Goal: Task Accomplishment & Management: Manage account settings

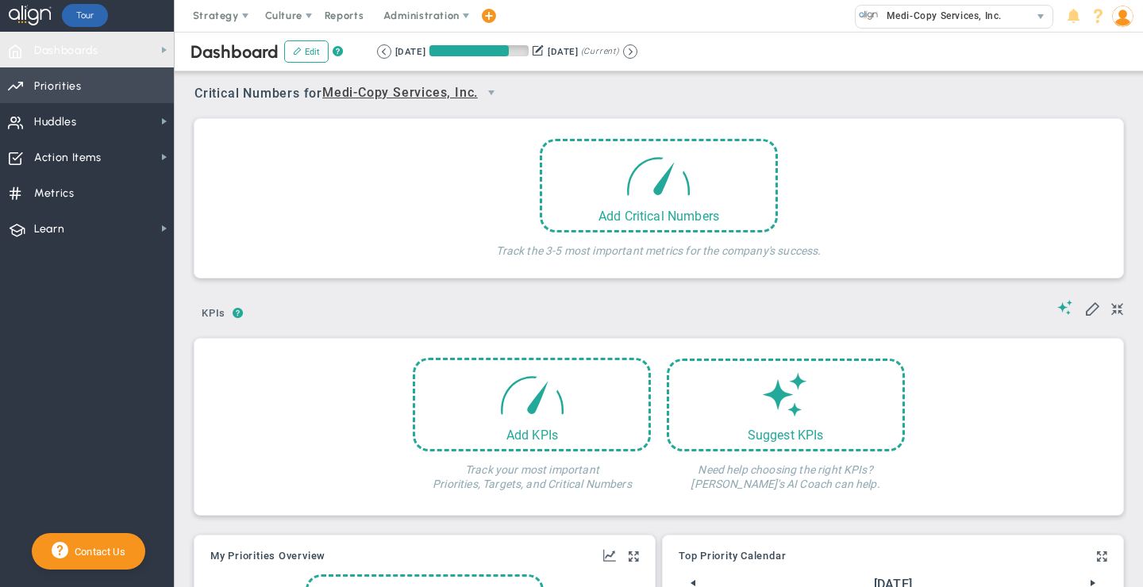
click at [96, 86] on span "Priorities Projects OKR Tree Priorities Projects OKRs" at bounding box center [87, 85] width 174 height 36
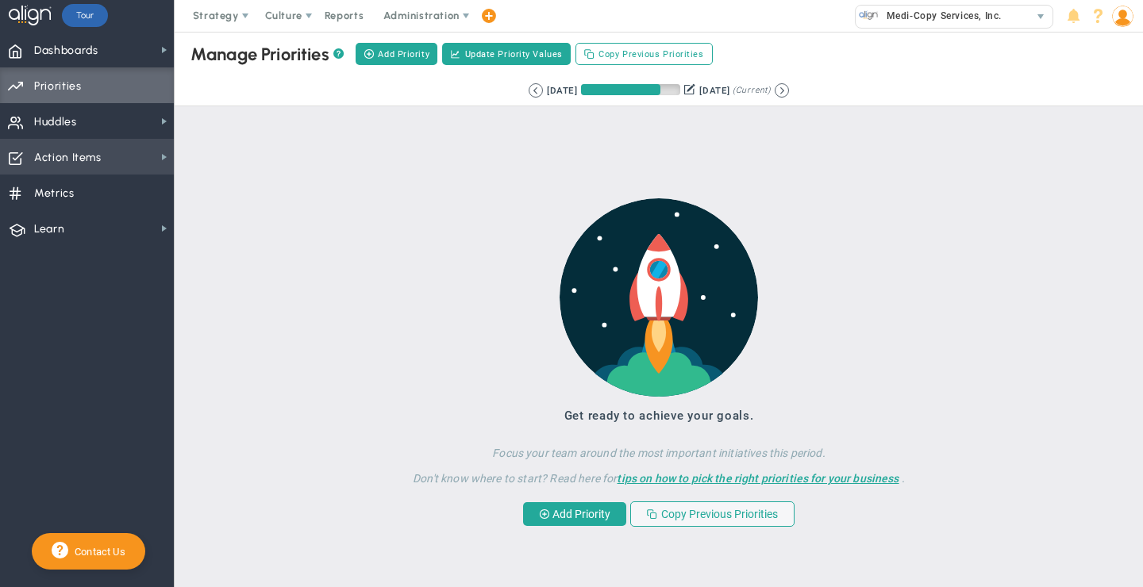
click at [86, 163] on span "Action Items" at bounding box center [67, 157] width 67 height 33
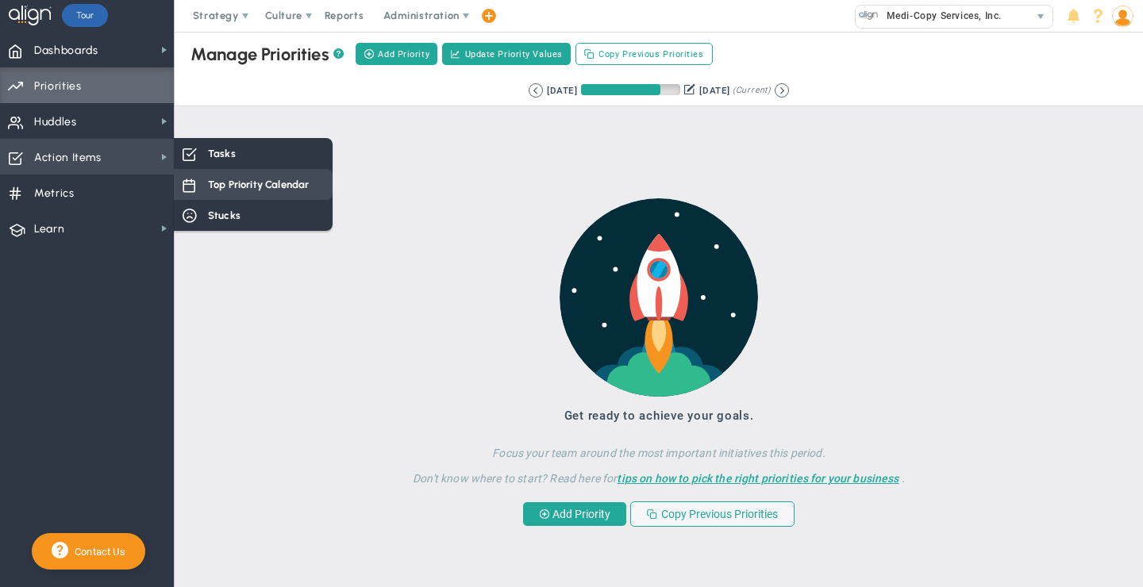
click at [217, 187] on span "Top Priority Calendar" at bounding box center [258, 184] width 101 height 15
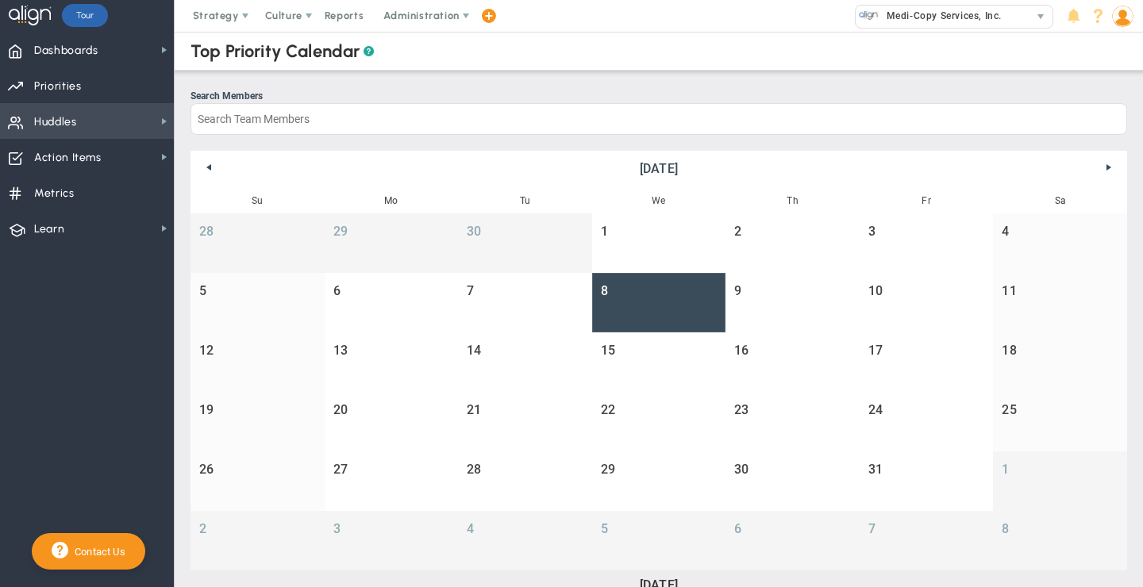
click at [67, 118] on span "Huddles" at bounding box center [55, 122] width 43 height 33
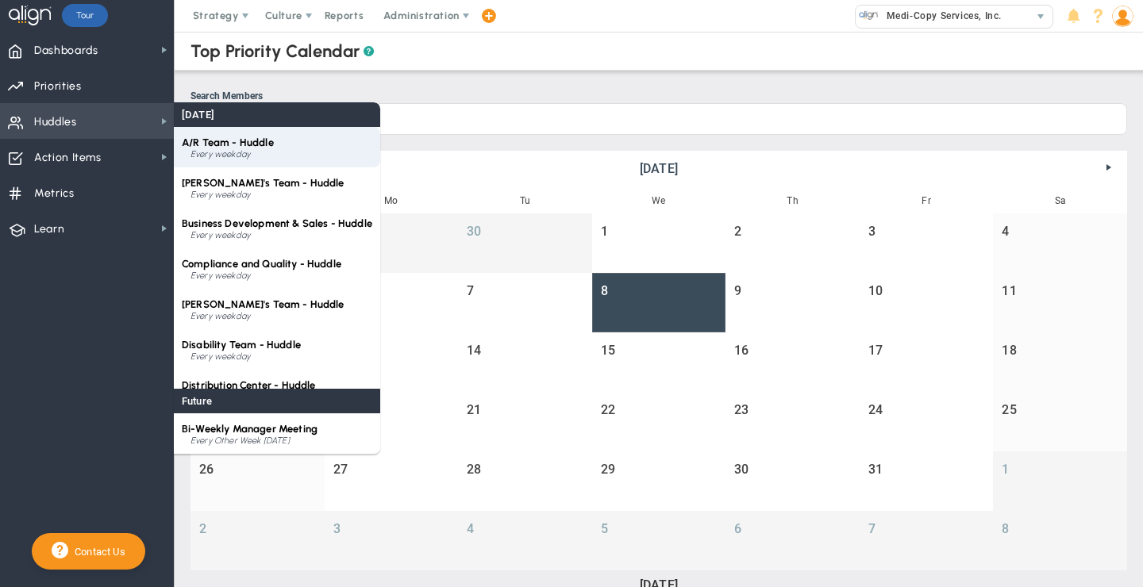
click at [259, 145] on span "A/R Team - Huddle" at bounding box center [228, 142] width 92 height 12
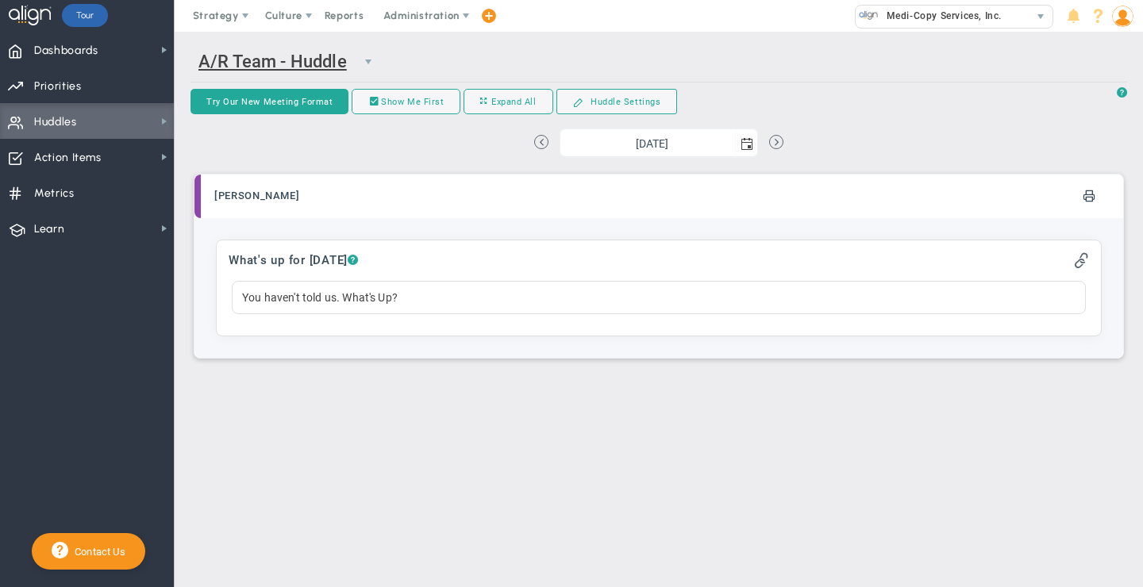
click at [110, 119] on span "Huddles Huddles" at bounding box center [87, 121] width 174 height 36
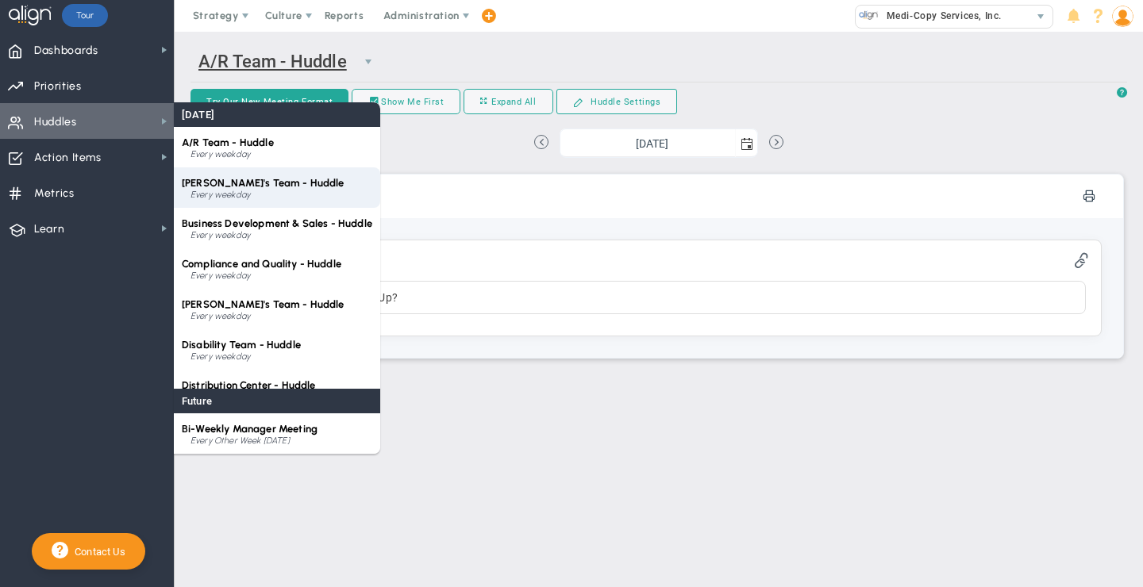
click at [270, 198] on div "Every weekday" at bounding box center [281, 195] width 182 height 10
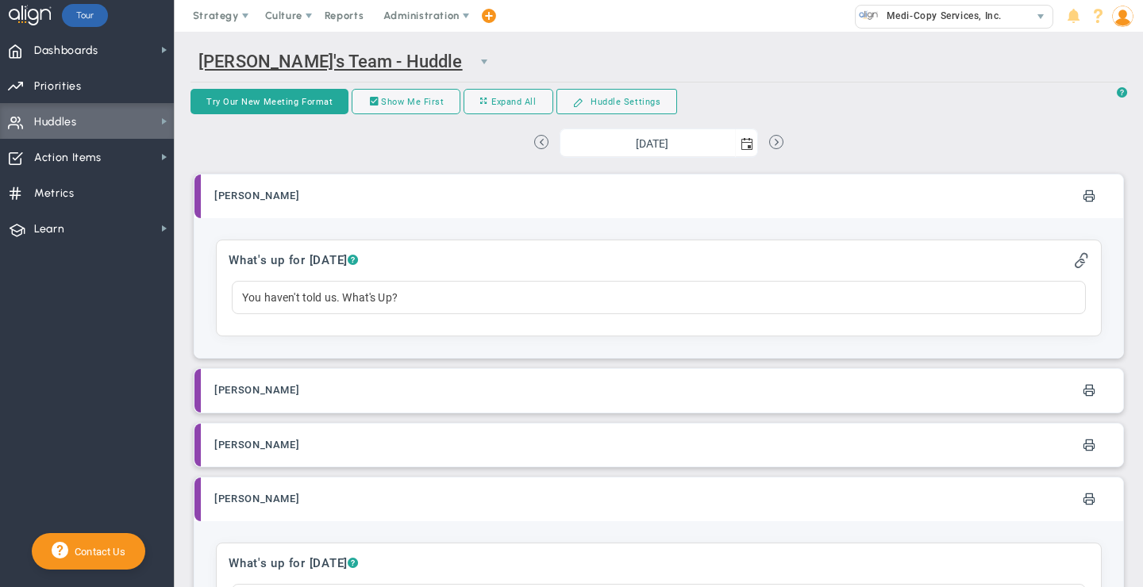
click at [90, 121] on span "Huddles Huddles" at bounding box center [87, 121] width 174 height 36
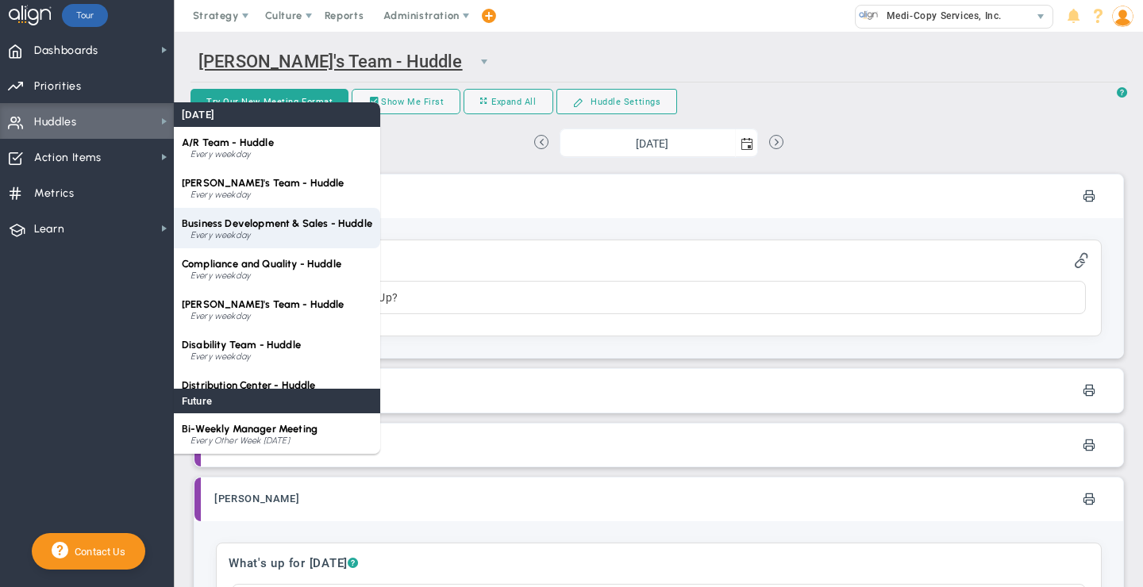
click at [266, 236] on div "Every weekday" at bounding box center [281, 236] width 182 height 10
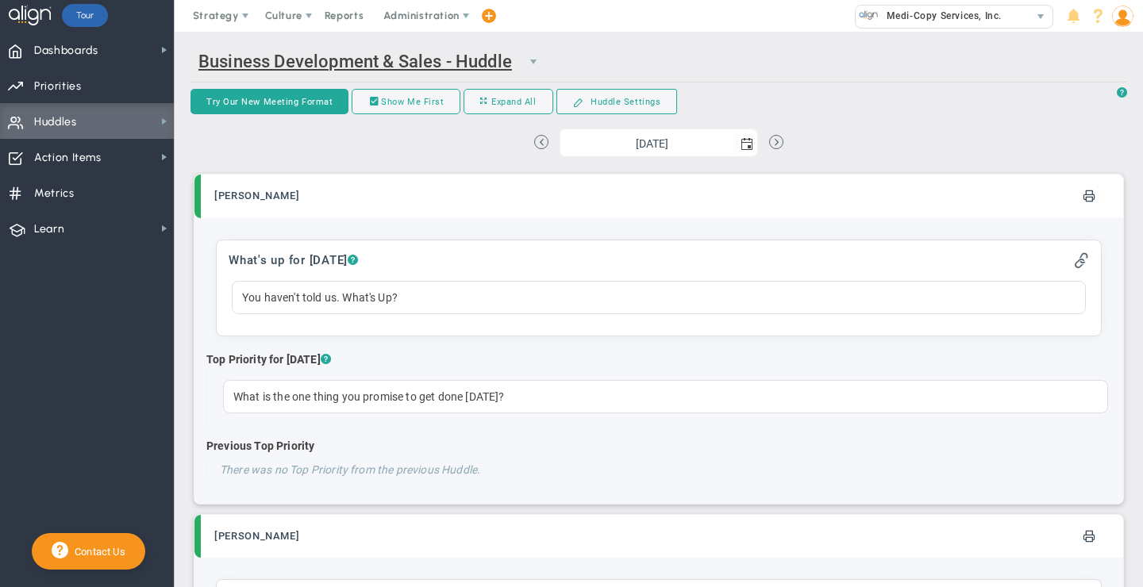
drag, startPoint x: 1130, startPoint y: 179, endPoint x: 1130, endPoint y: 267, distance: 87.3
click at [1130, 267] on div "Daily Huddle Business Development & Sales - Huddle 6671 A/R Team - Huddle [PERS…" at bounding box center [659, 457] width 968 height 850
click at [1008, 112] on div "Try Our New Meeting Format Show Me First Expand All Collapse All Huddle Settings" at bounding box center [653, 103] width 926 height 28
click at [70, 125] on span "Huddles" at bounding box center [55, 122] width 43 height 33
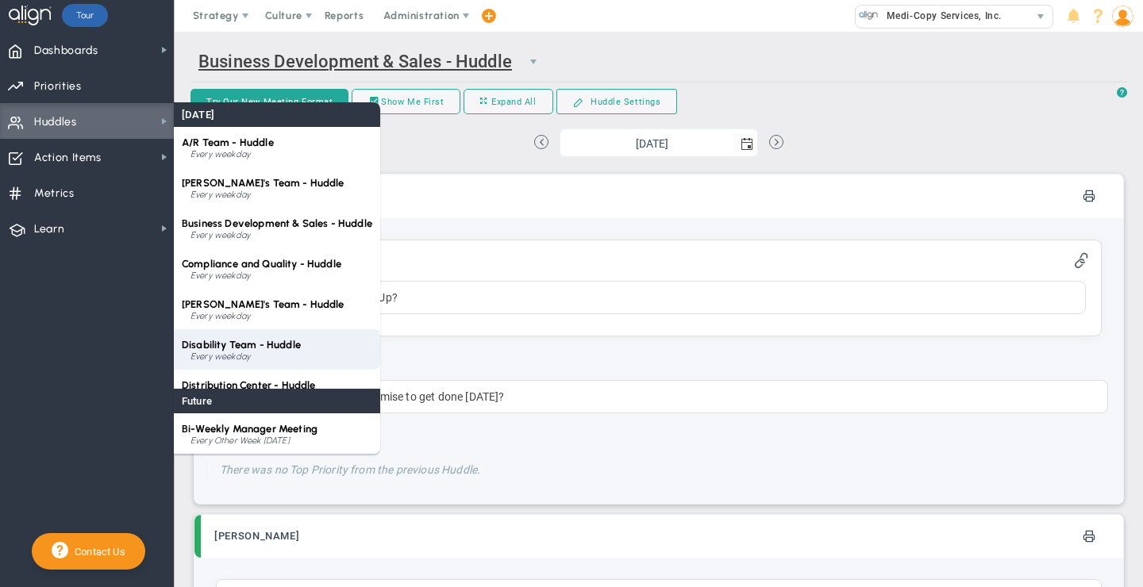
click at [275, 343] on span "Disability Team - Huddle" at bounding box center [241, 345] width 119 height 12
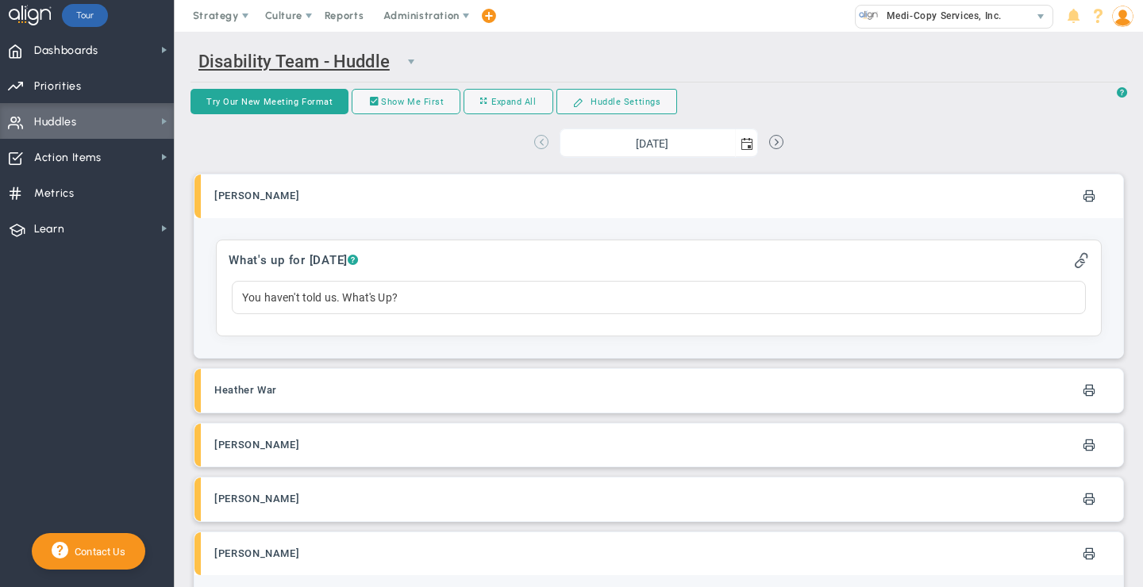
click at [539, 144] on button at bounding box center [541, 142] width 14 height 14
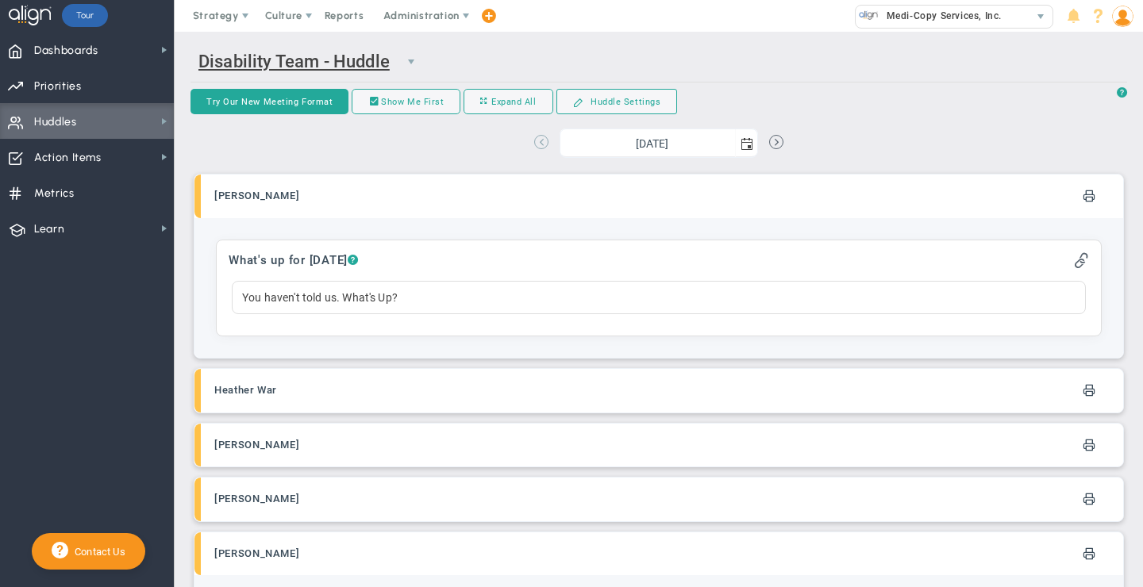
click at [539, 144] on button at bounding box center [541, 142] width 14 height 14
type input "[DATE]"
click at [972, 113] on div "Try Our New Meeting Format Show Me First Expand All Collapse All Huddle Settings" at bounding box center [653, 103] width 926 height 28
click at [111, 125] on span "Huddles Huddles" at bounding box center [87, 121] width 174 height 36
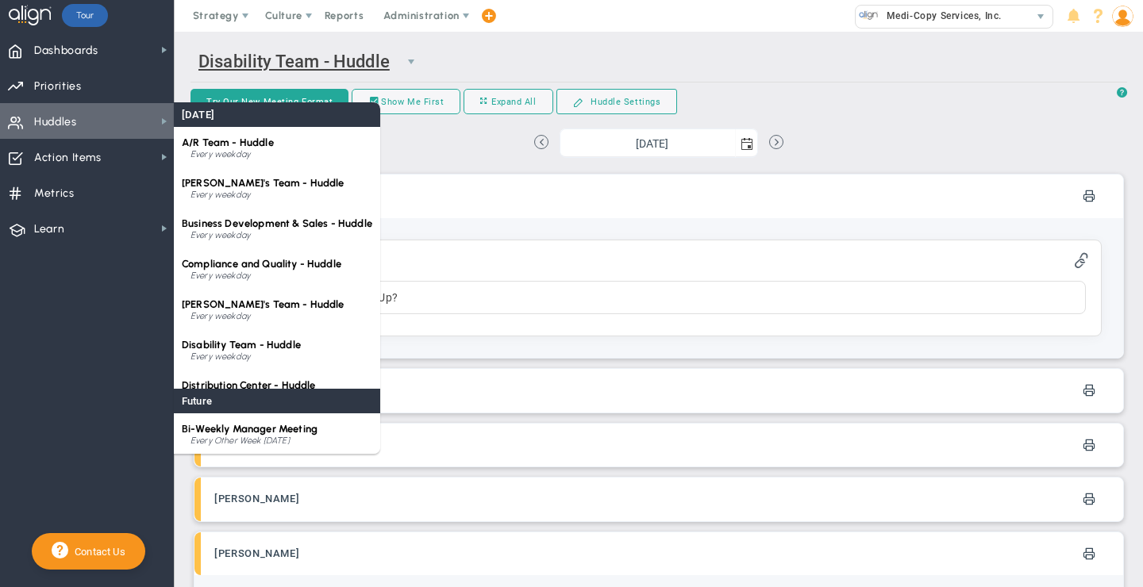
scroll to position [548, 0]
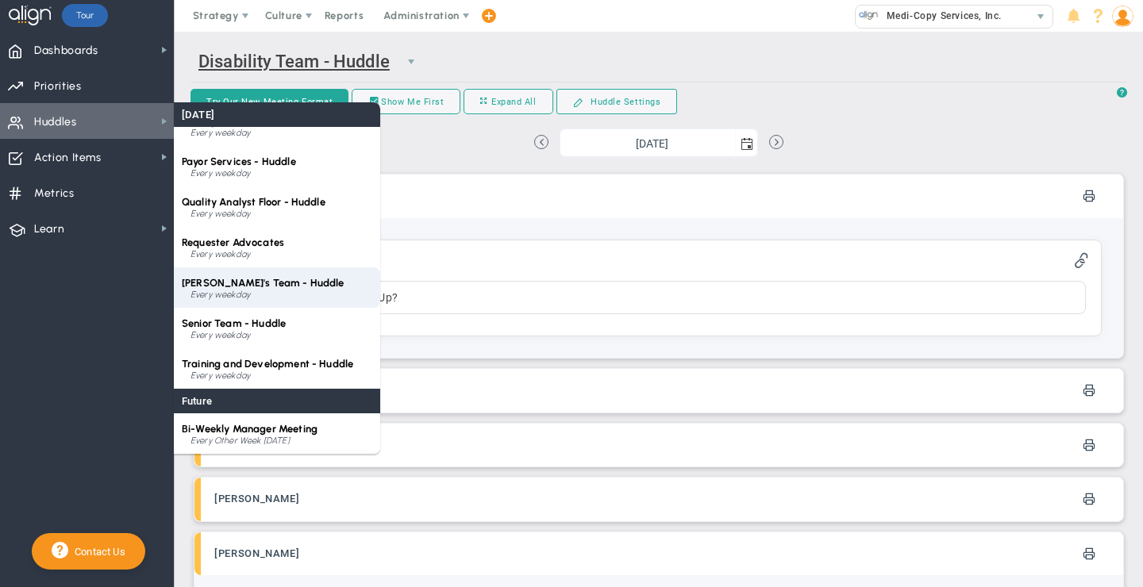
click at [229, 281] on span "[PERSON_NAME]'s Team - Huddle" at bounding box center [263, 283] width 163 height 12
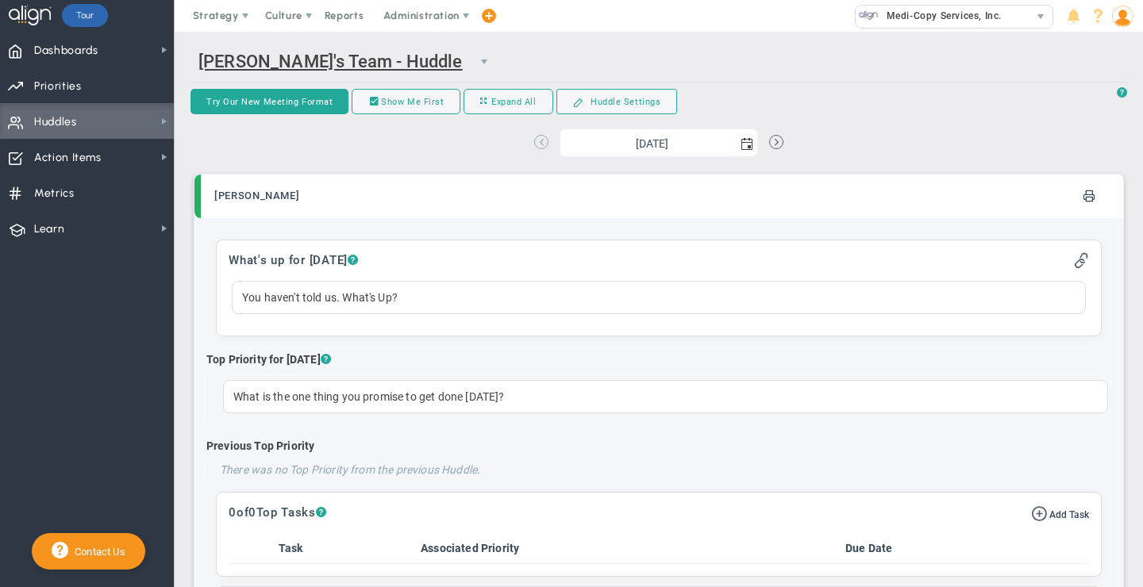
click at [540, 143] on button at bounding box center [541, 142] width 14 height 14
click at [539, 143] on button at bounding box center [541, 142] width 14 height 14
type input "[DATE]"
click at [1122, 16] on img at bounding box center [1122, 16] width 21 height 21
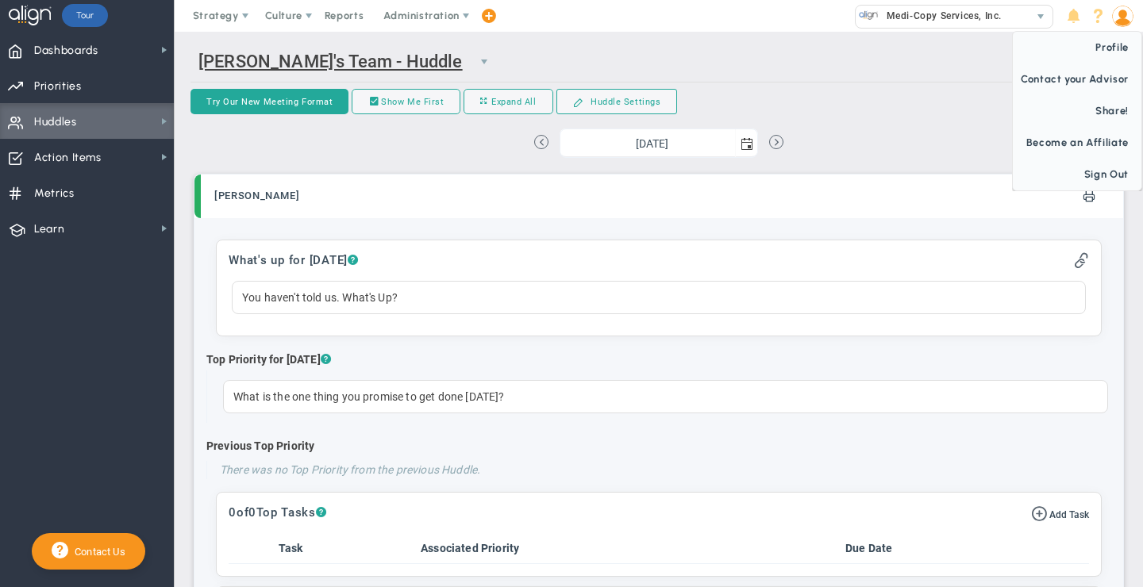
click at [1115, 40] on span "Profile" at bounding box center [1077, 48] width 129 height 32
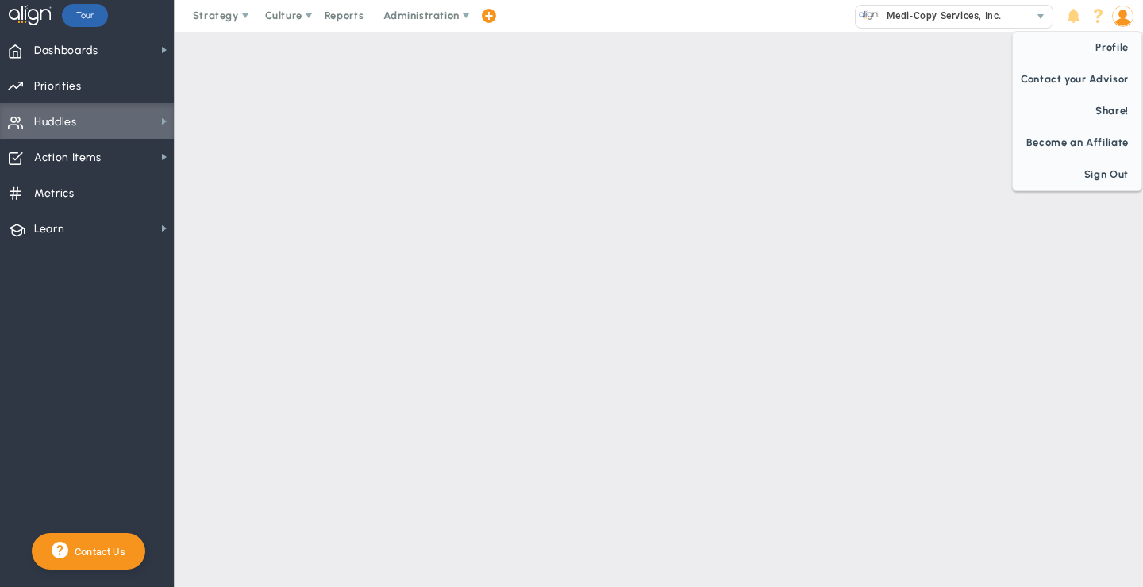
checkbox input "false"
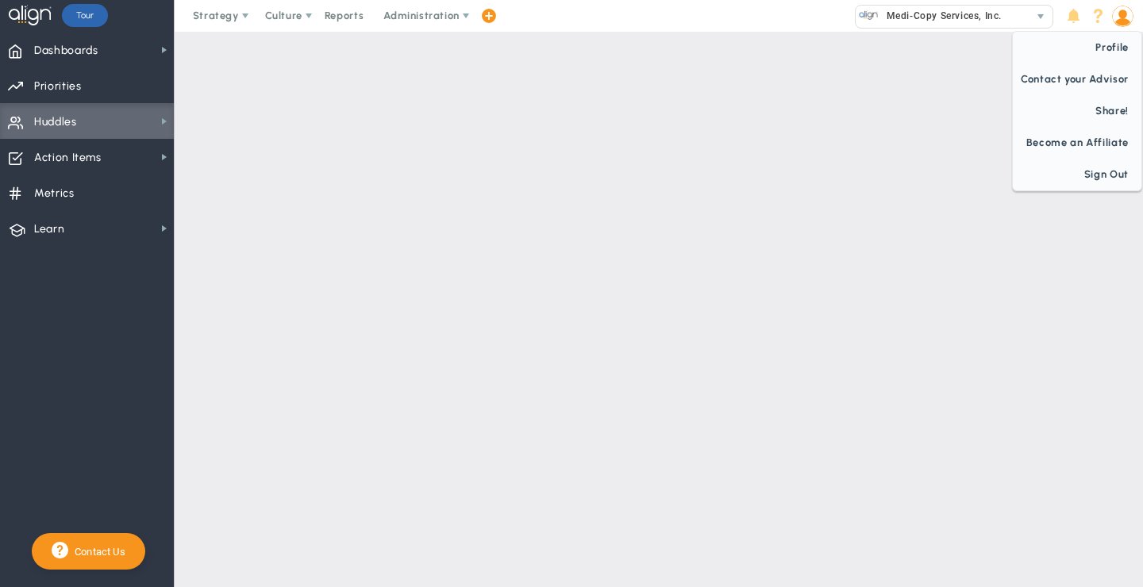
checkbox input "false"
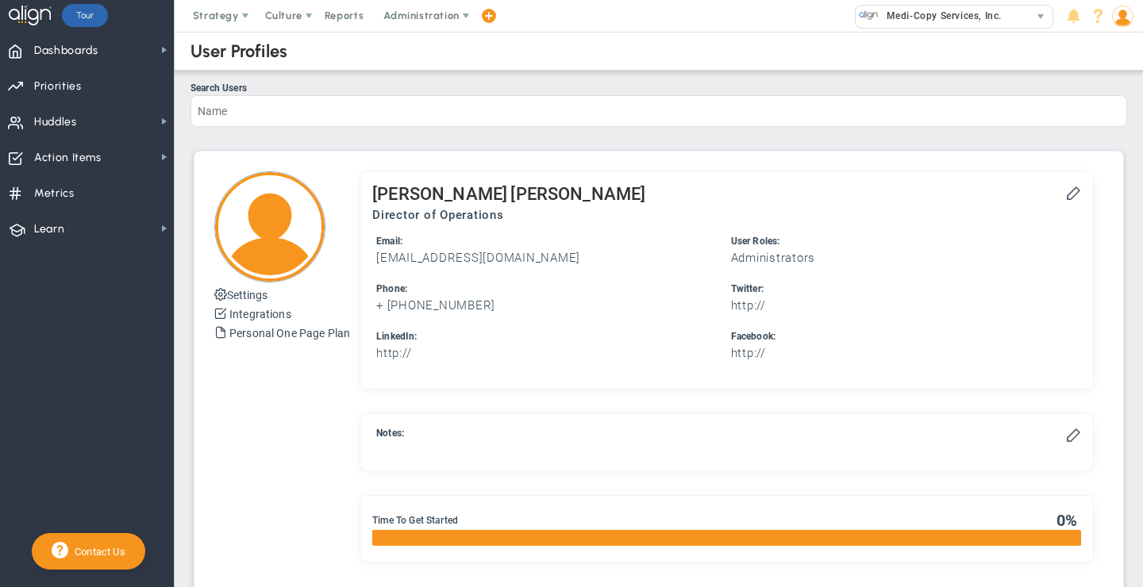
click at [1128, 13] on img at bounding box center [1122, 16] width 21 height 21
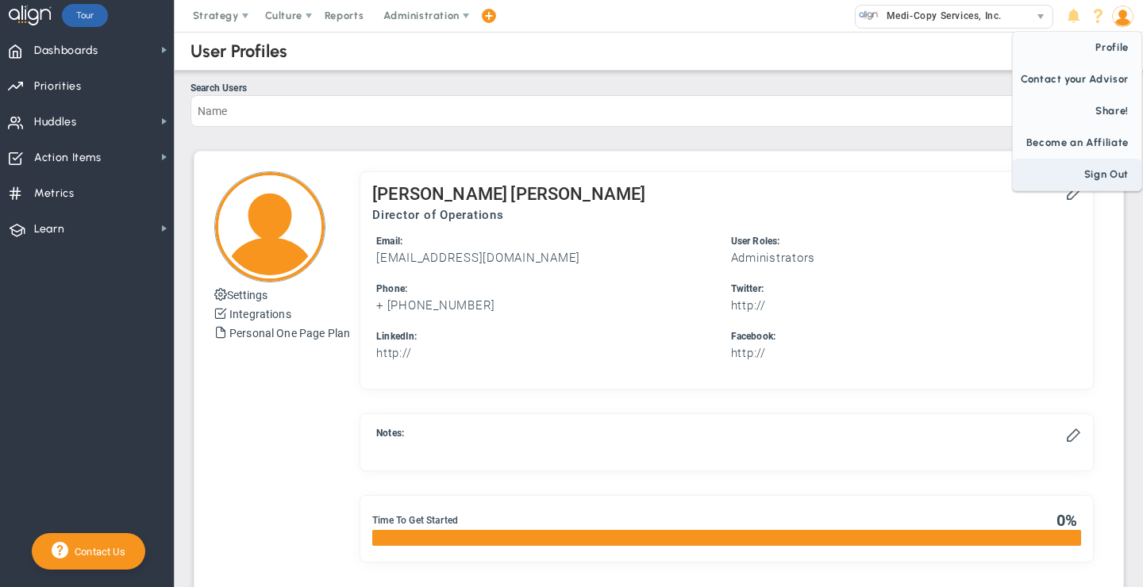
click at [1101, 171] on span "Sign Out" at bounding box center [1077, 175] width 129 height 32
